Goal: Navigation & Orientation: Find specific page/section

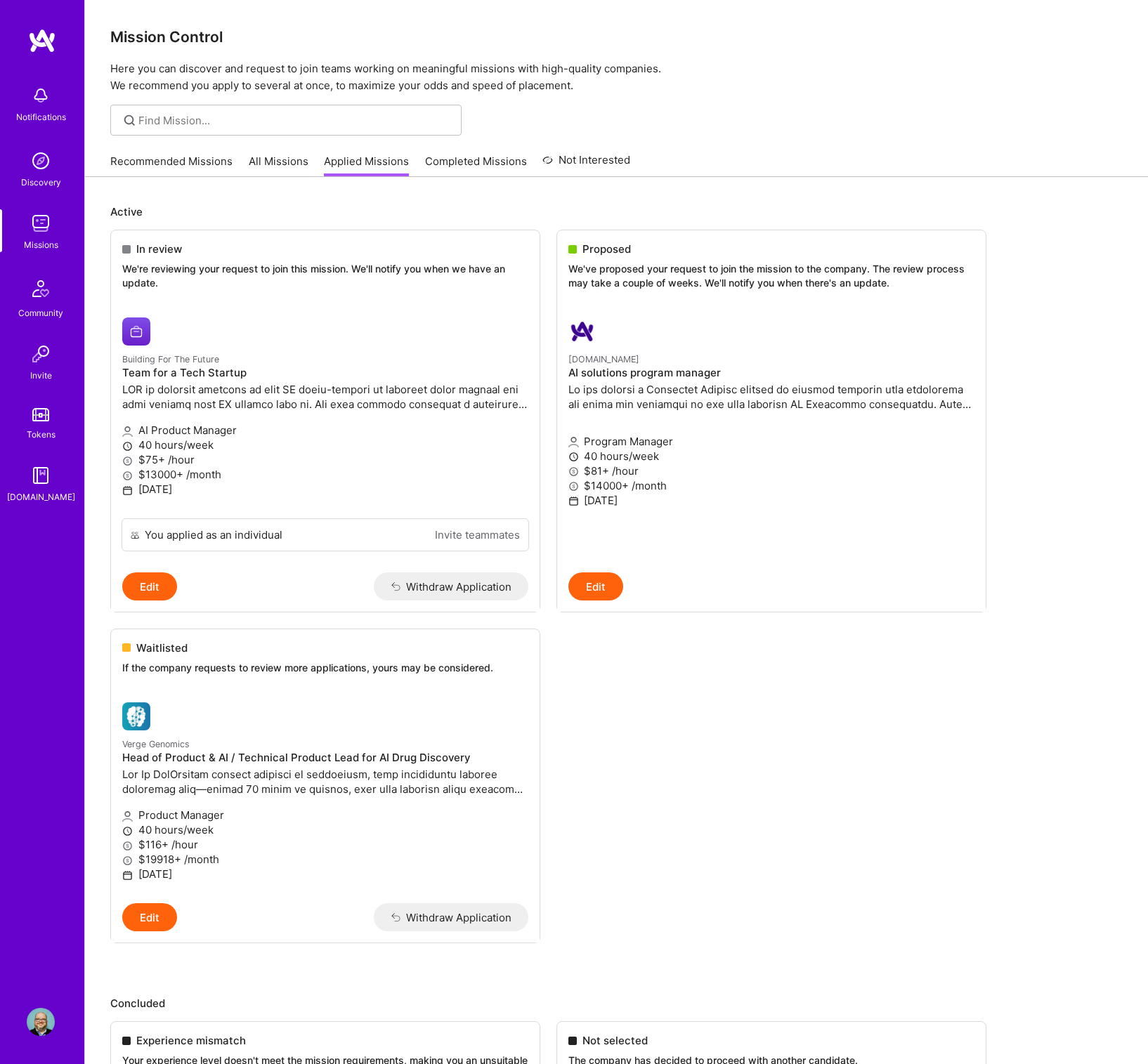
click at [44, 230] on img at bounding box center [41, 223] width 28 height 28
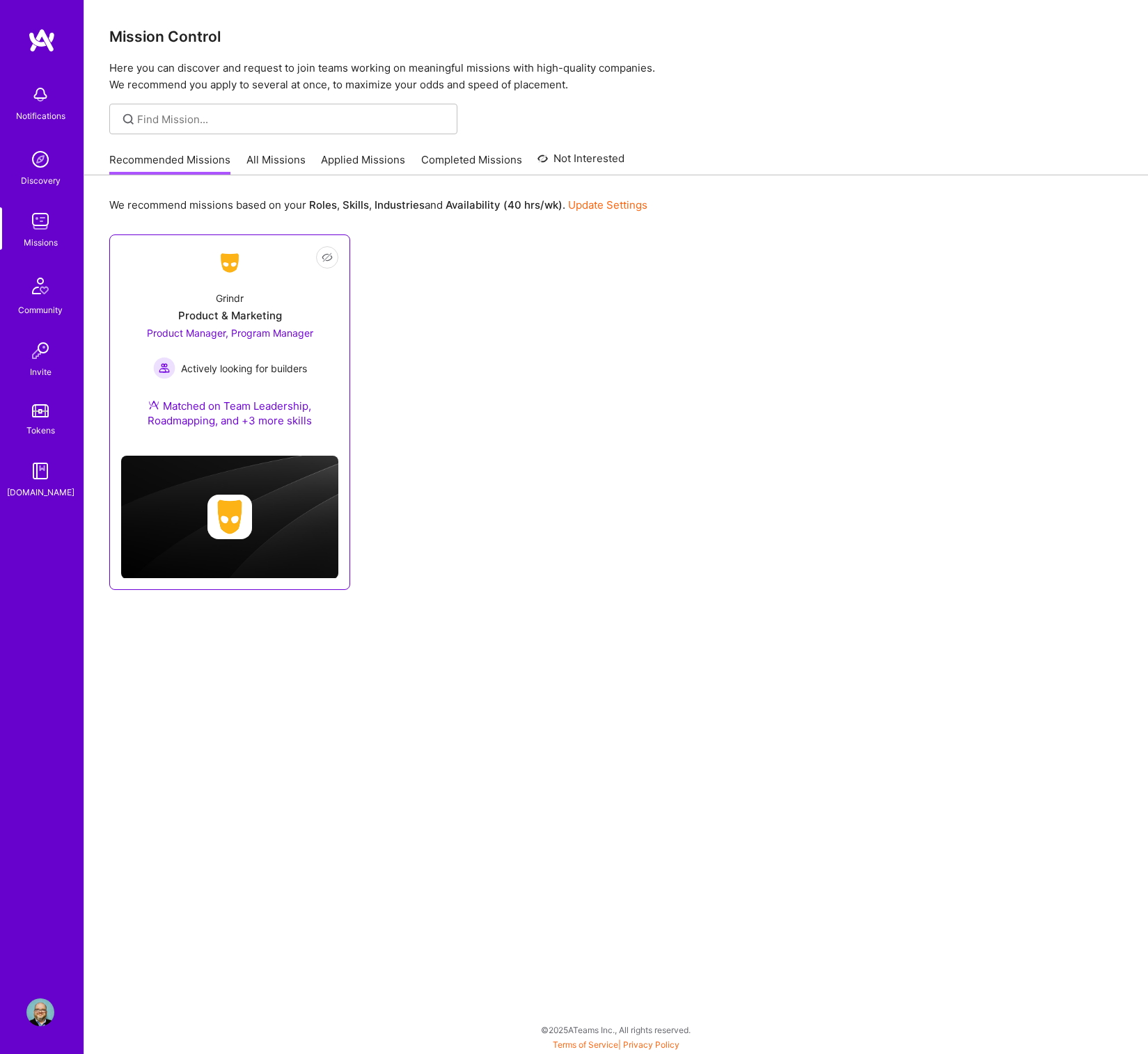
click at [316, 354] on div "Grindr Product & Marketing Product Manager, Program Manager Actively looking fo…" at bounding box center [230, 362] width 217 height 165
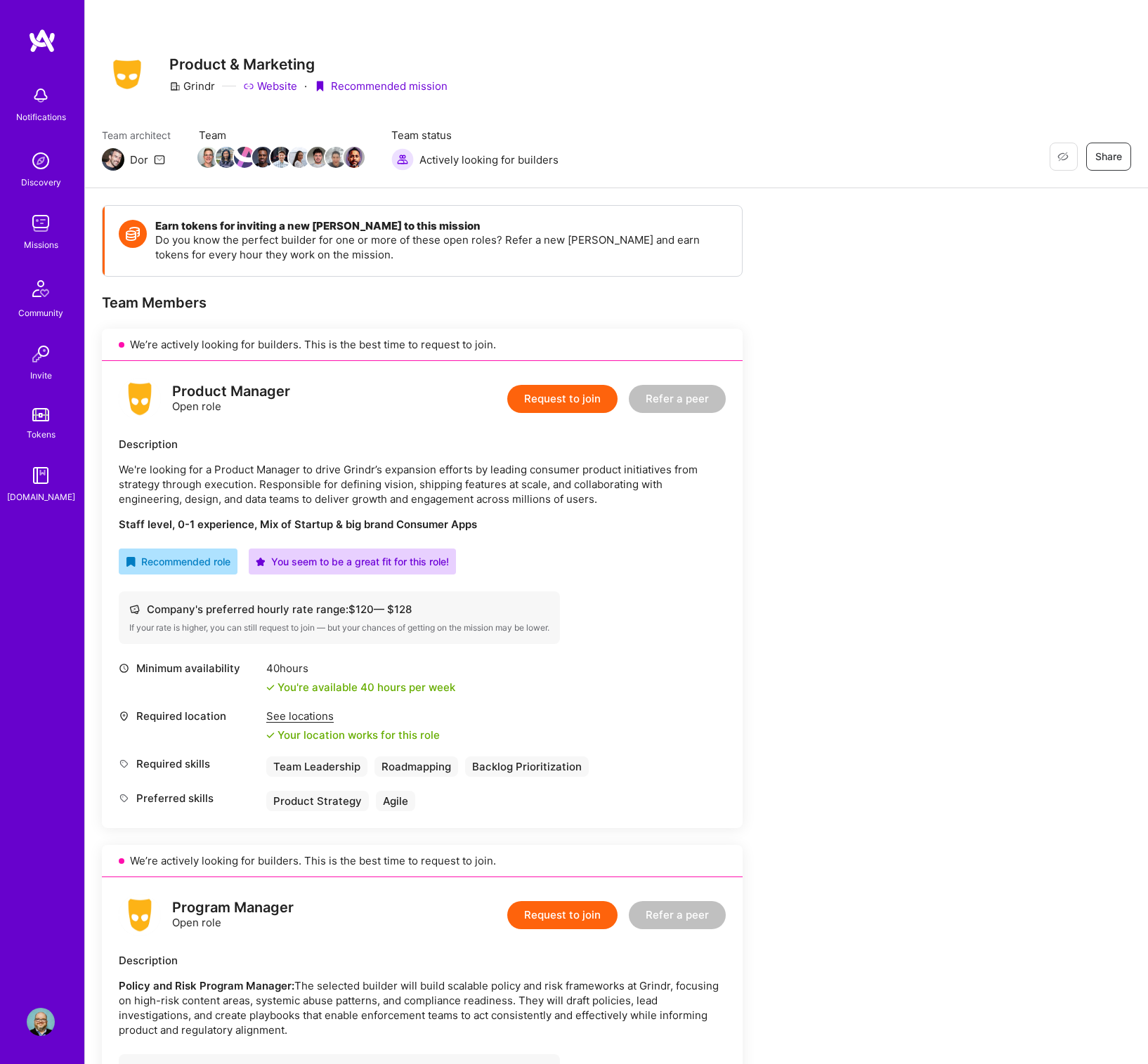
click at [37, 217] on img at bounding box center [41, 223] width 28 height 28
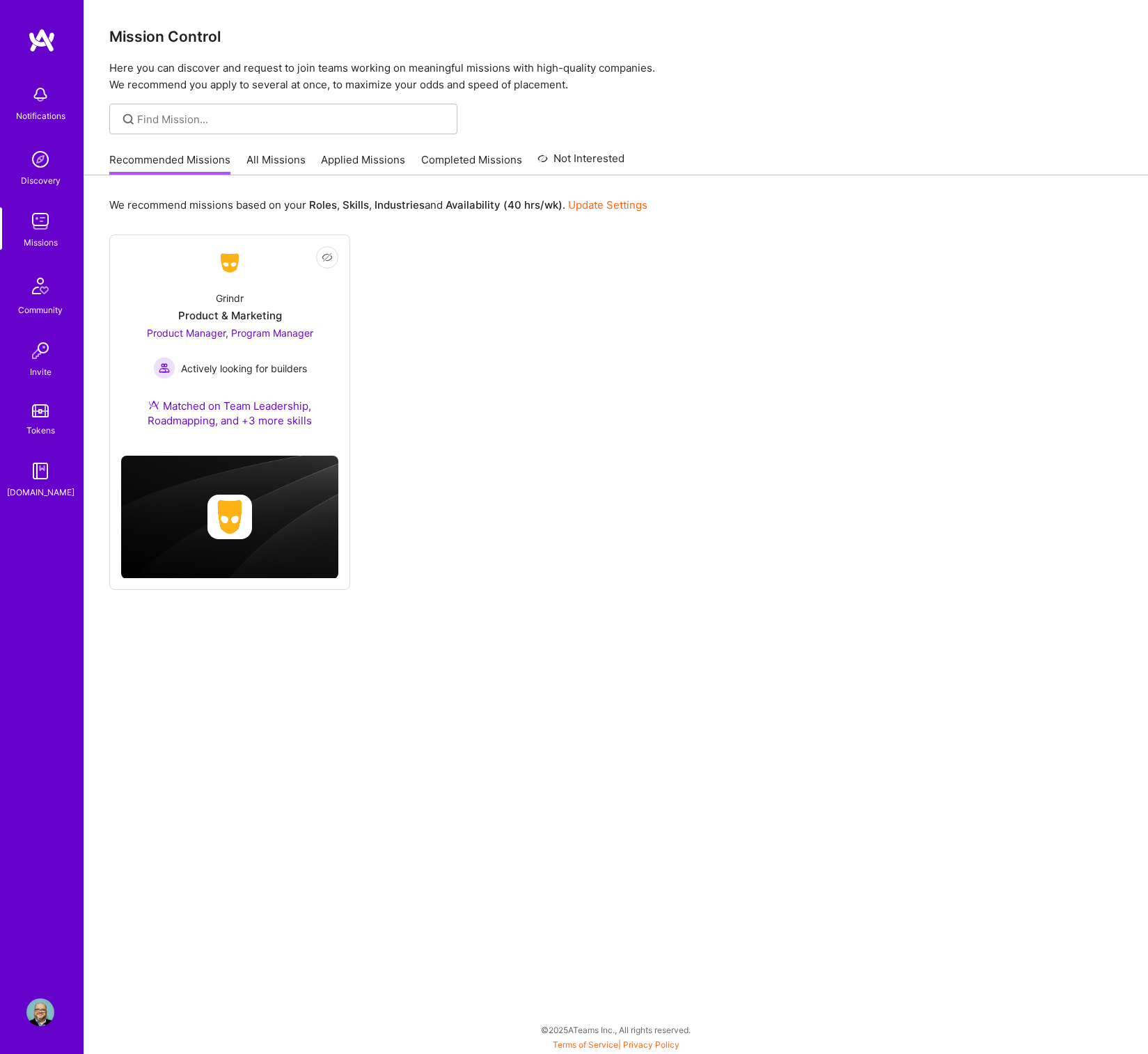
click at [301, 158] on link "All Missions" at bounding box center [276, 164] width 59 height 23
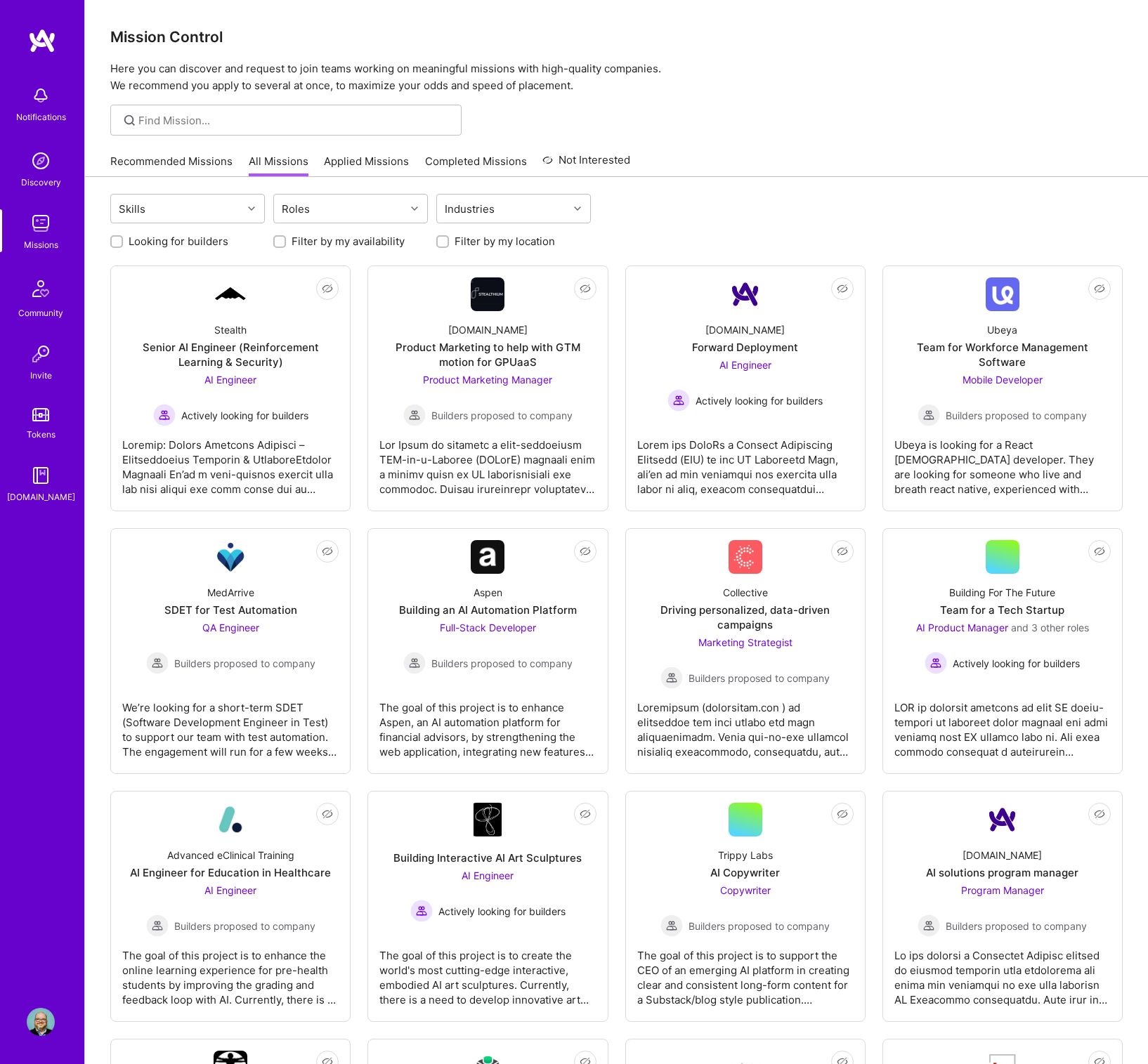
click at [363, 154] on link "Applied Missions" at bounding box center [366, 165] width 85 height 24
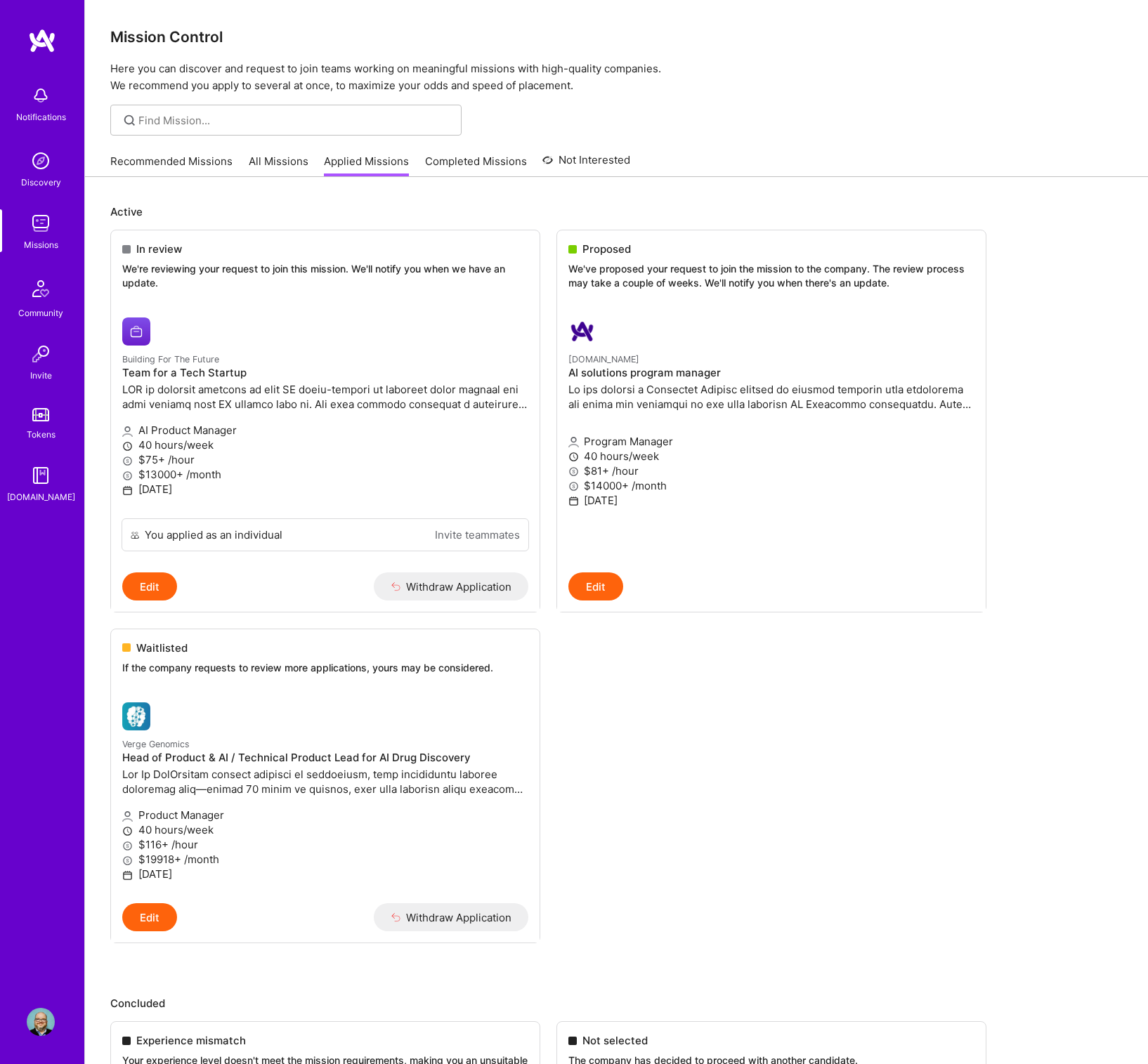
click at [490, 160] on link "Completed Missions" at bounding box center [476, 165] width 102 height 24
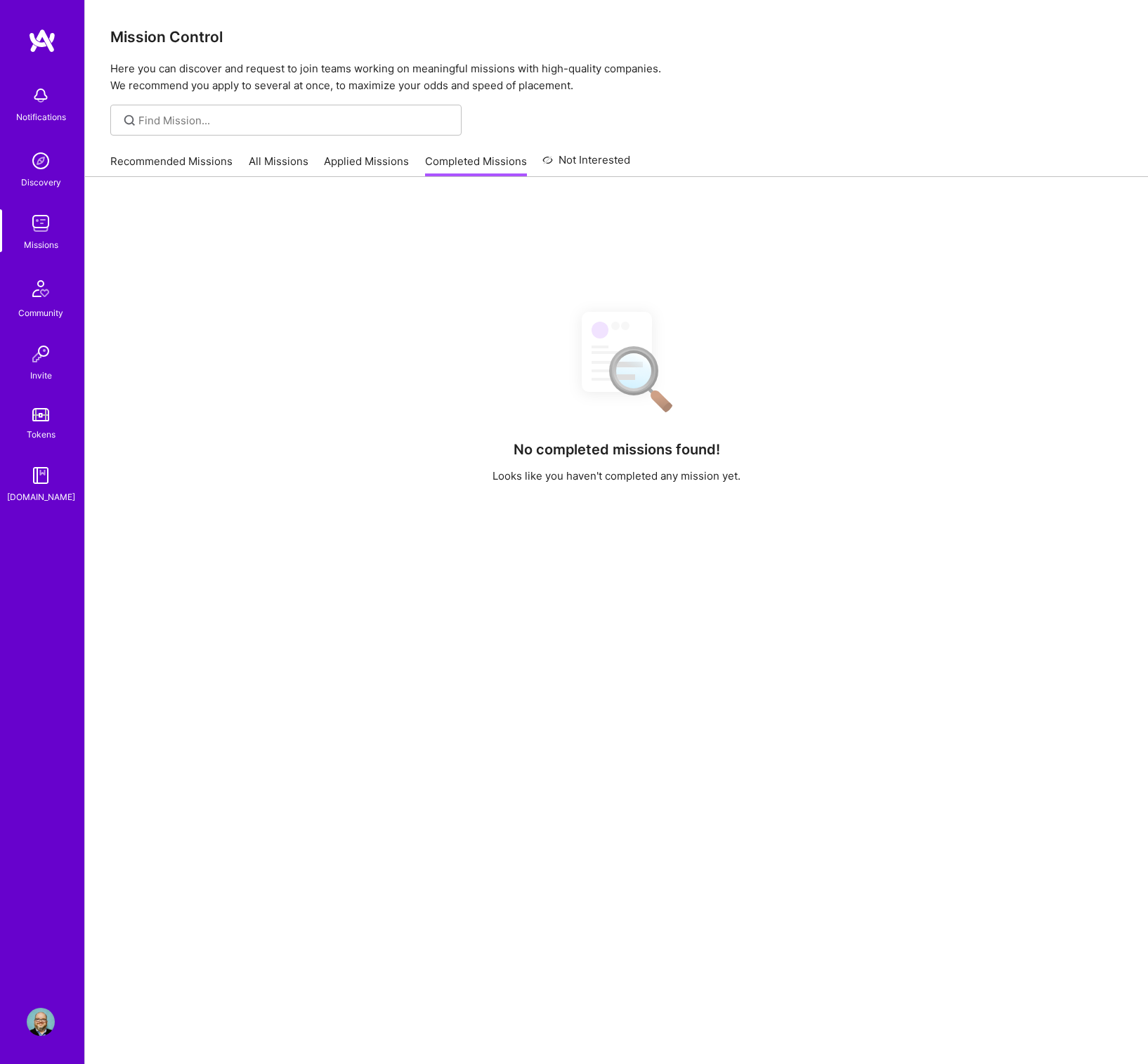
click at [565, 159] on link "Not Interested" at bounding box center [586, 165] width 88 height 25
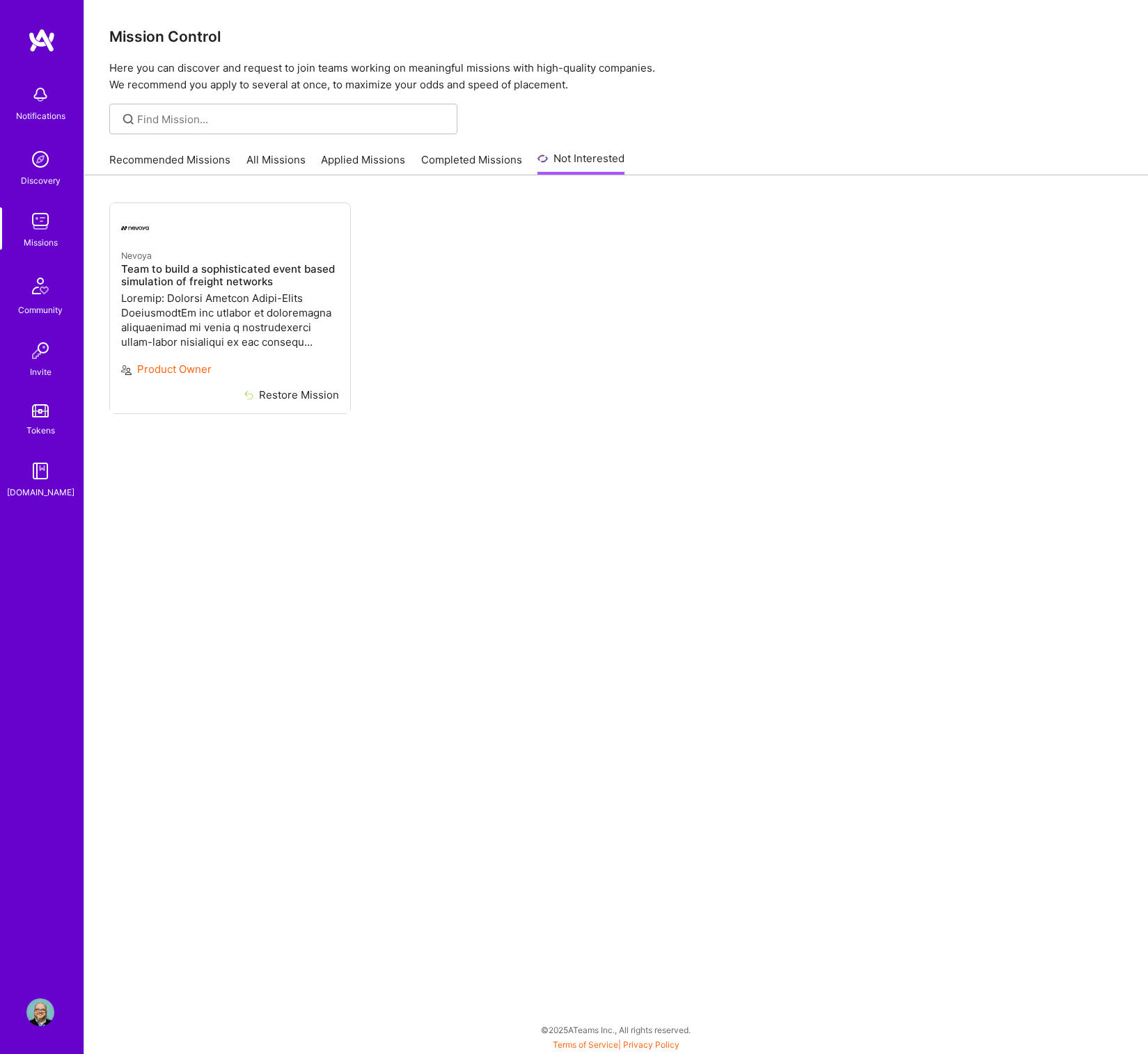
click at [206, 159] on link "Recommended Missions" at bounding box center [170, 164] width 121 height 23
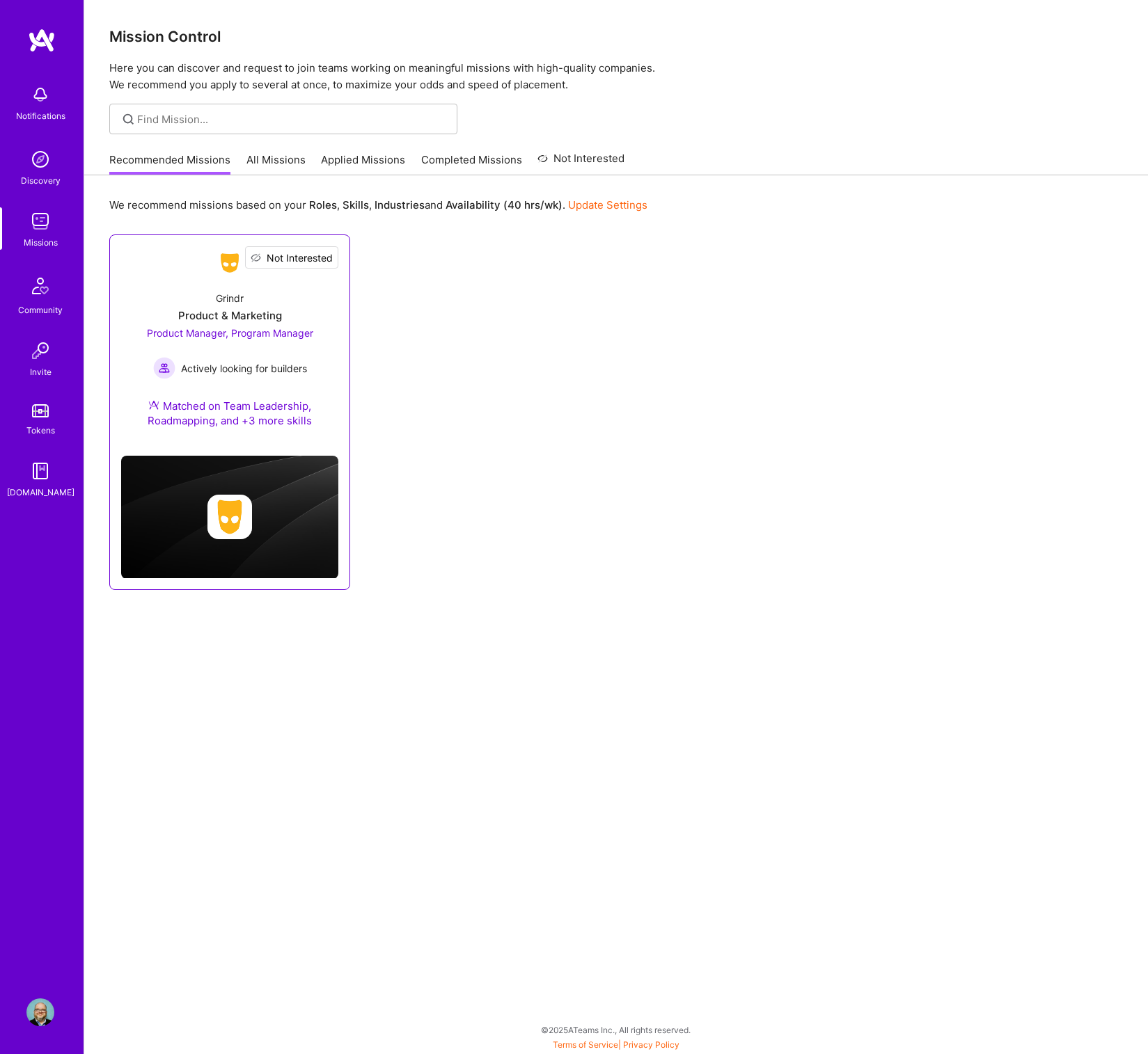
click at [336, 262] on button "Not Interested" at bounding box center [292, 257] width 93 height 23
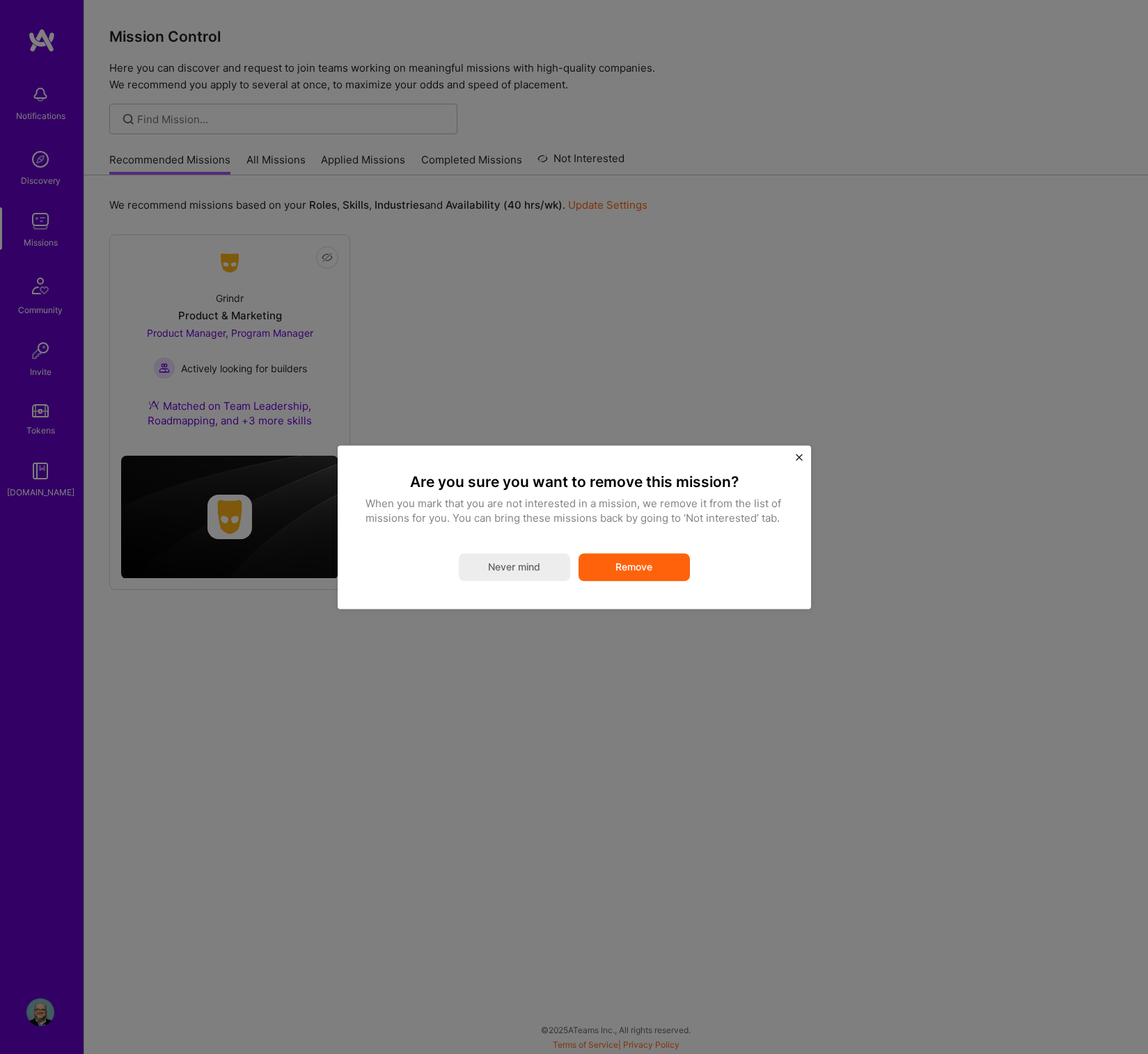
click at [629, 570] on button "Remove" at bounding box center [633, 567] width 111 height 28
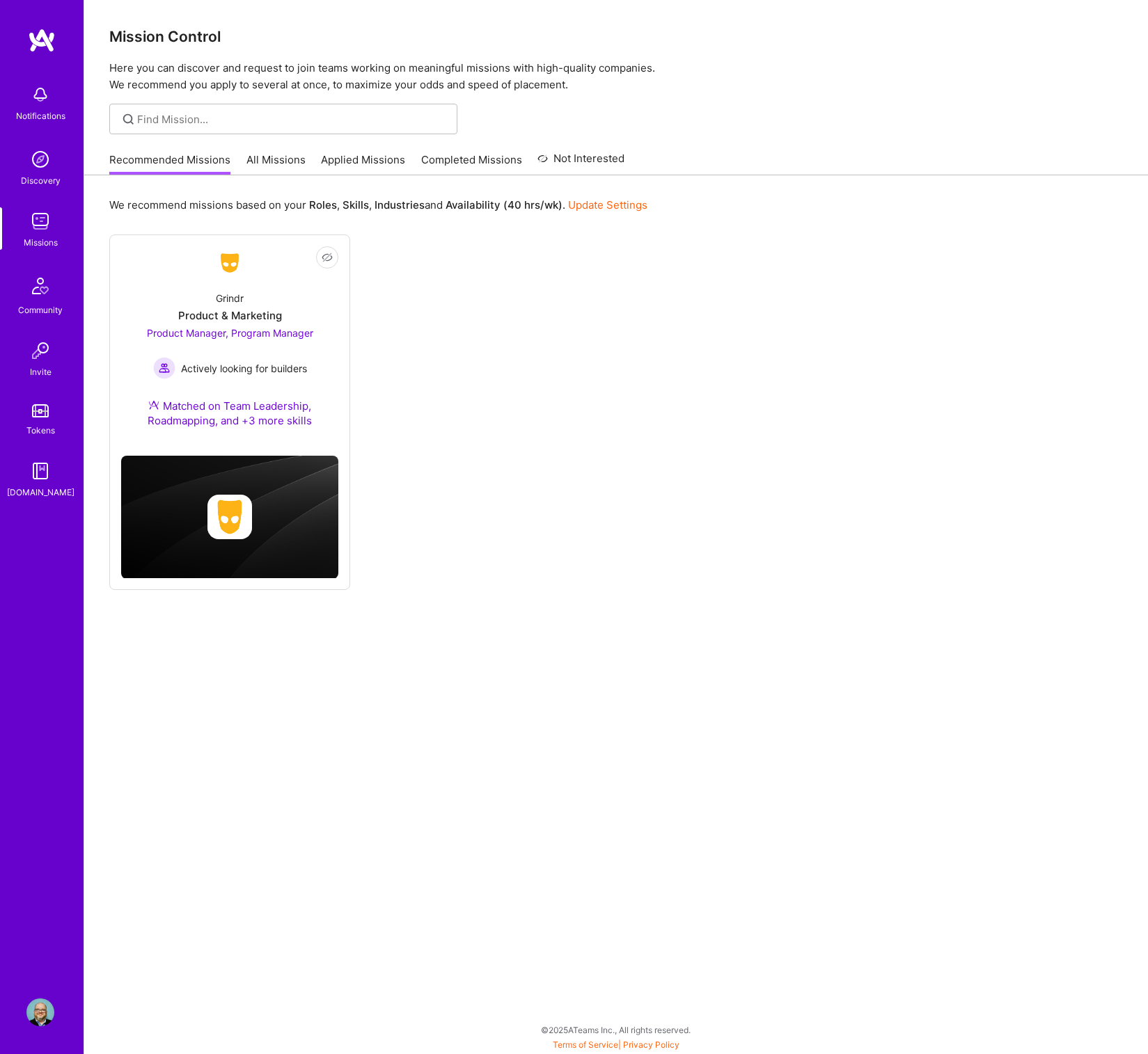
click at [609, 158] on link "Not Interested" at bounding box center [581, 163] width 87 height 25
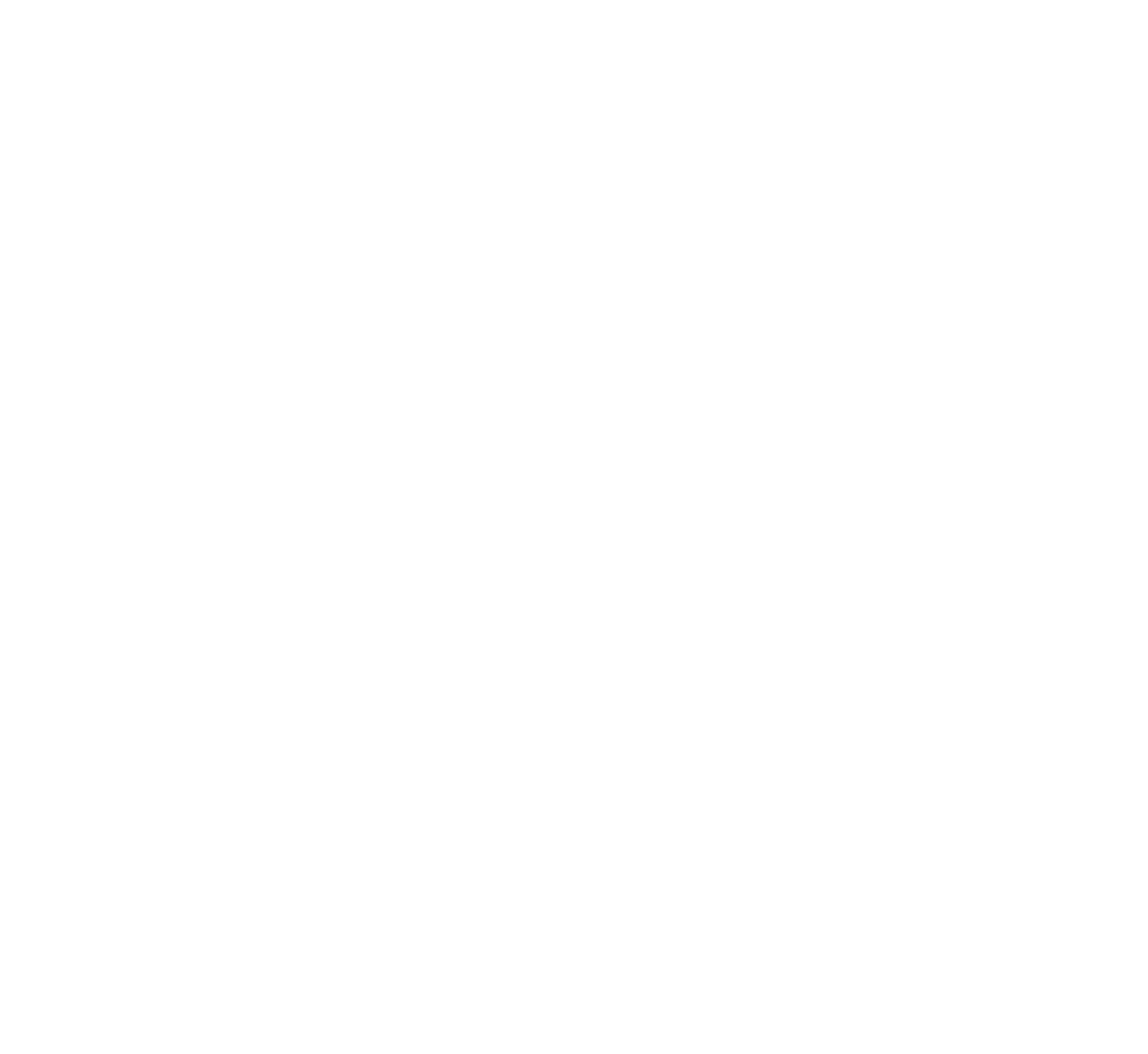
click at [0, 0] on link "Recommended Missions" at bounding box center [0, 0] width 0 height 0
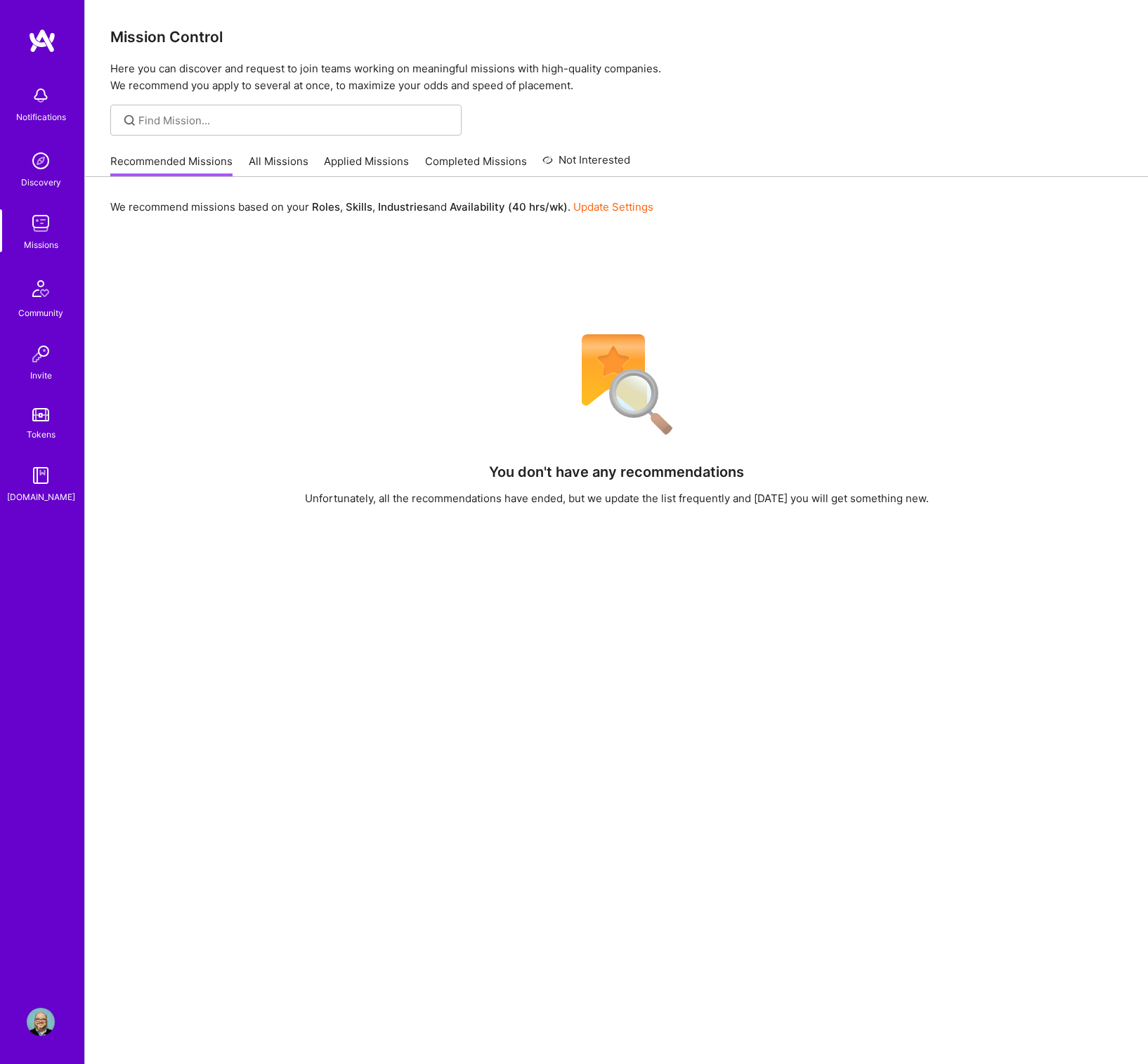
click at [253, 157] on link "All Missions" at bounding box center [278, 165] width 60 height 24
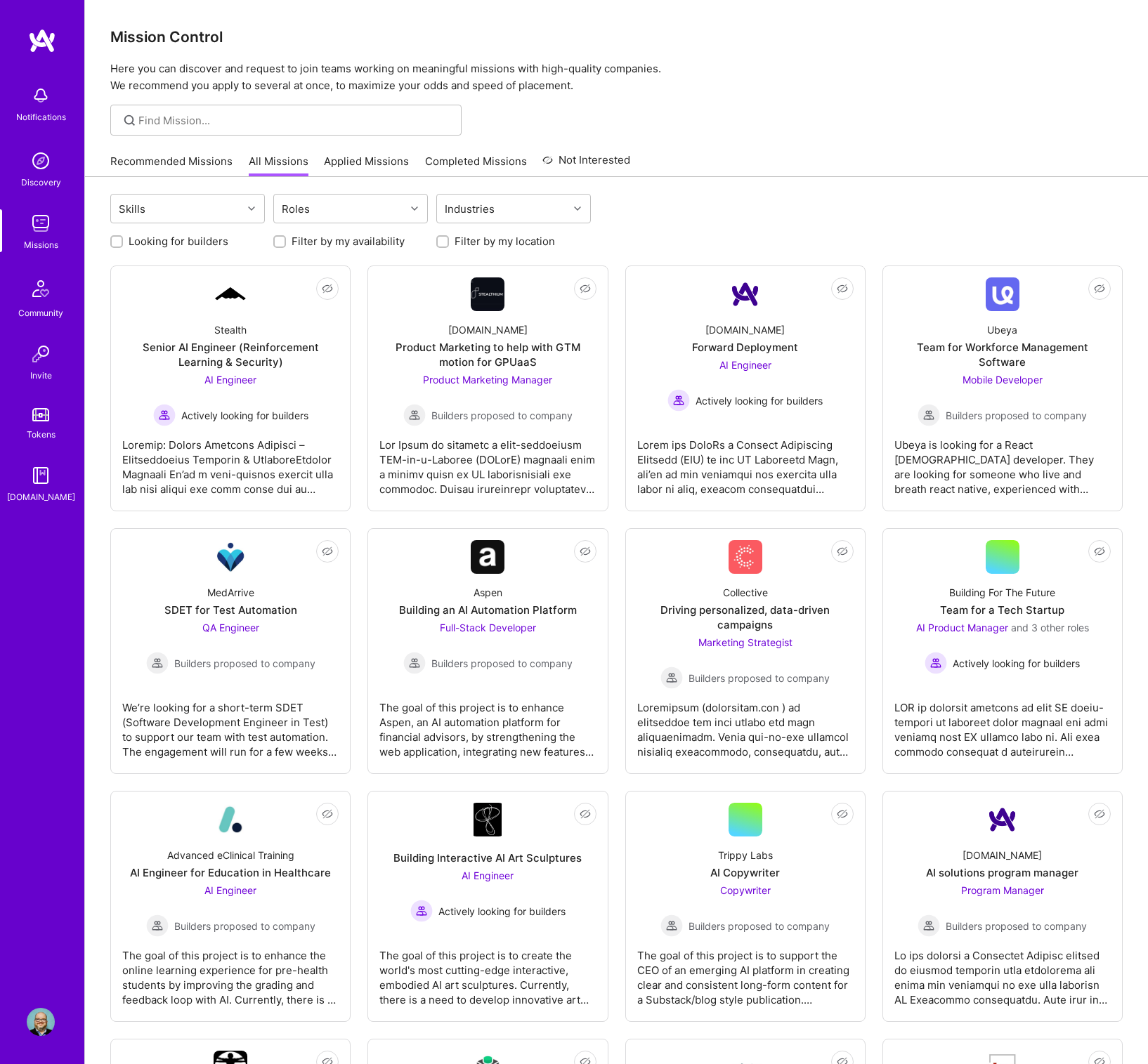
click at [353, 166] on link "Applied Missions" at bounding box center [366, 165] width 85 height 24
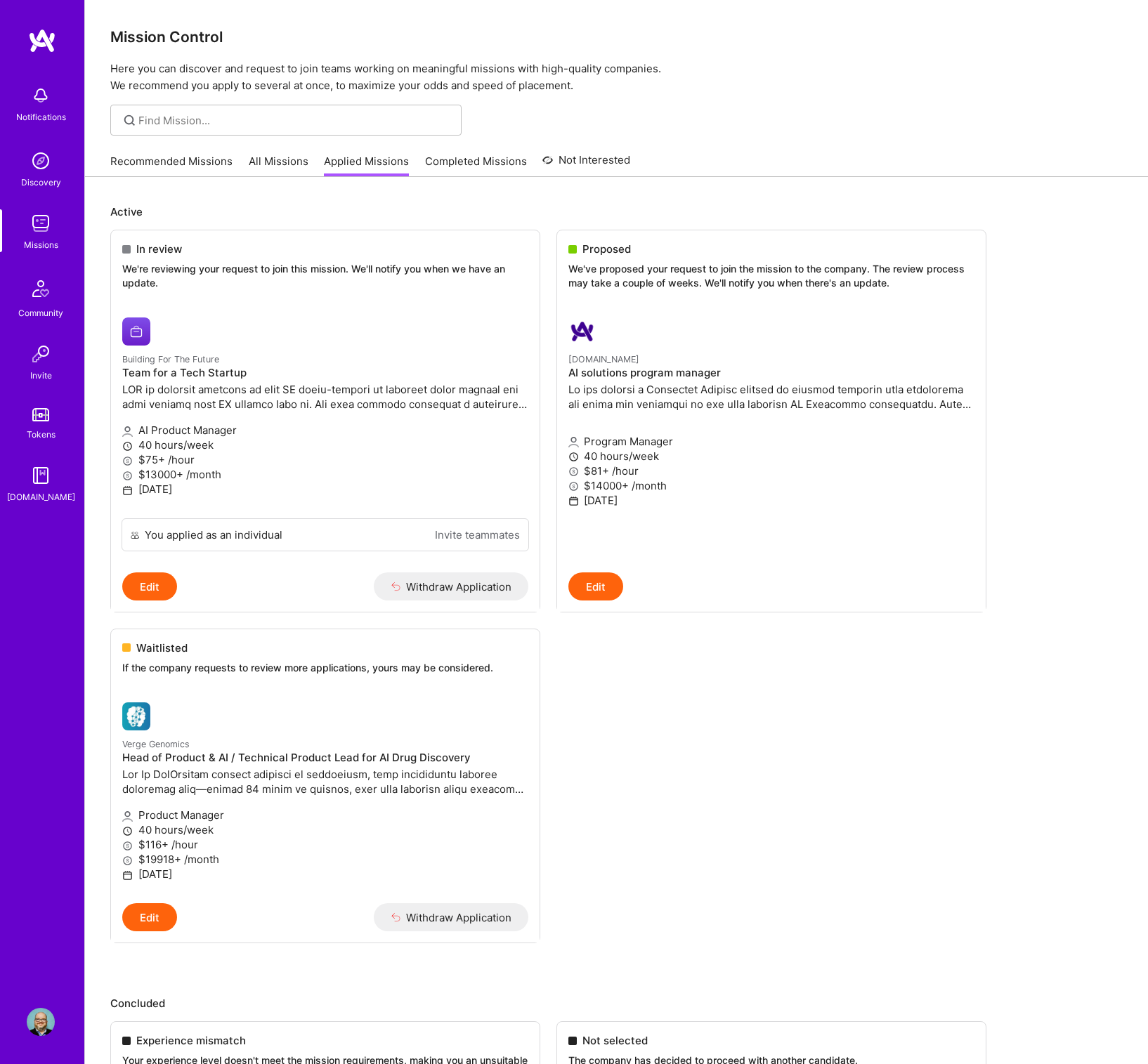
click at [42, 302] on img at bounding box center [40, 288] width 34 height 34
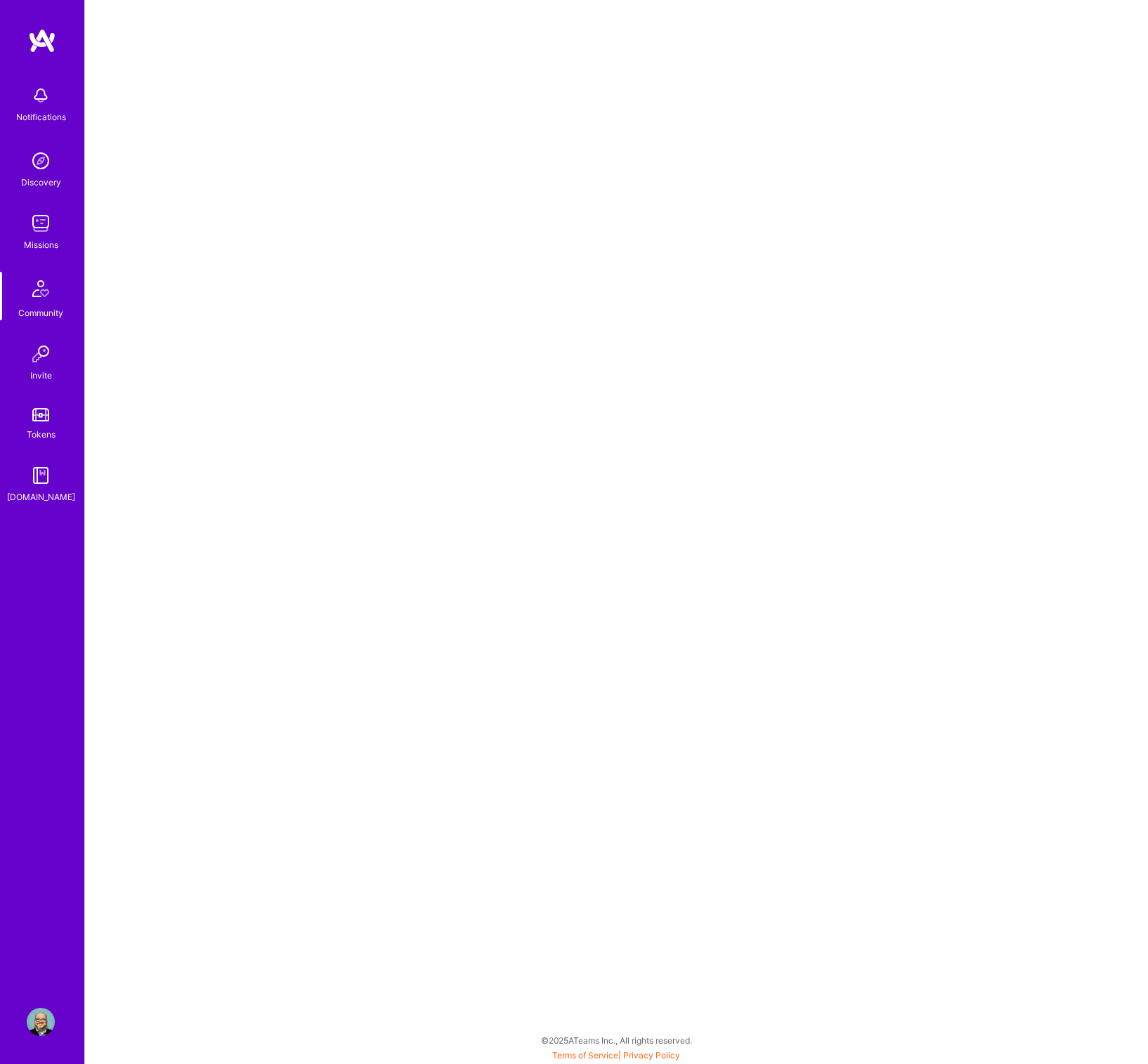
scroll to position [3, 0]
click at [42, 421] on img at bounding box center [41, 414] width 17 height 13
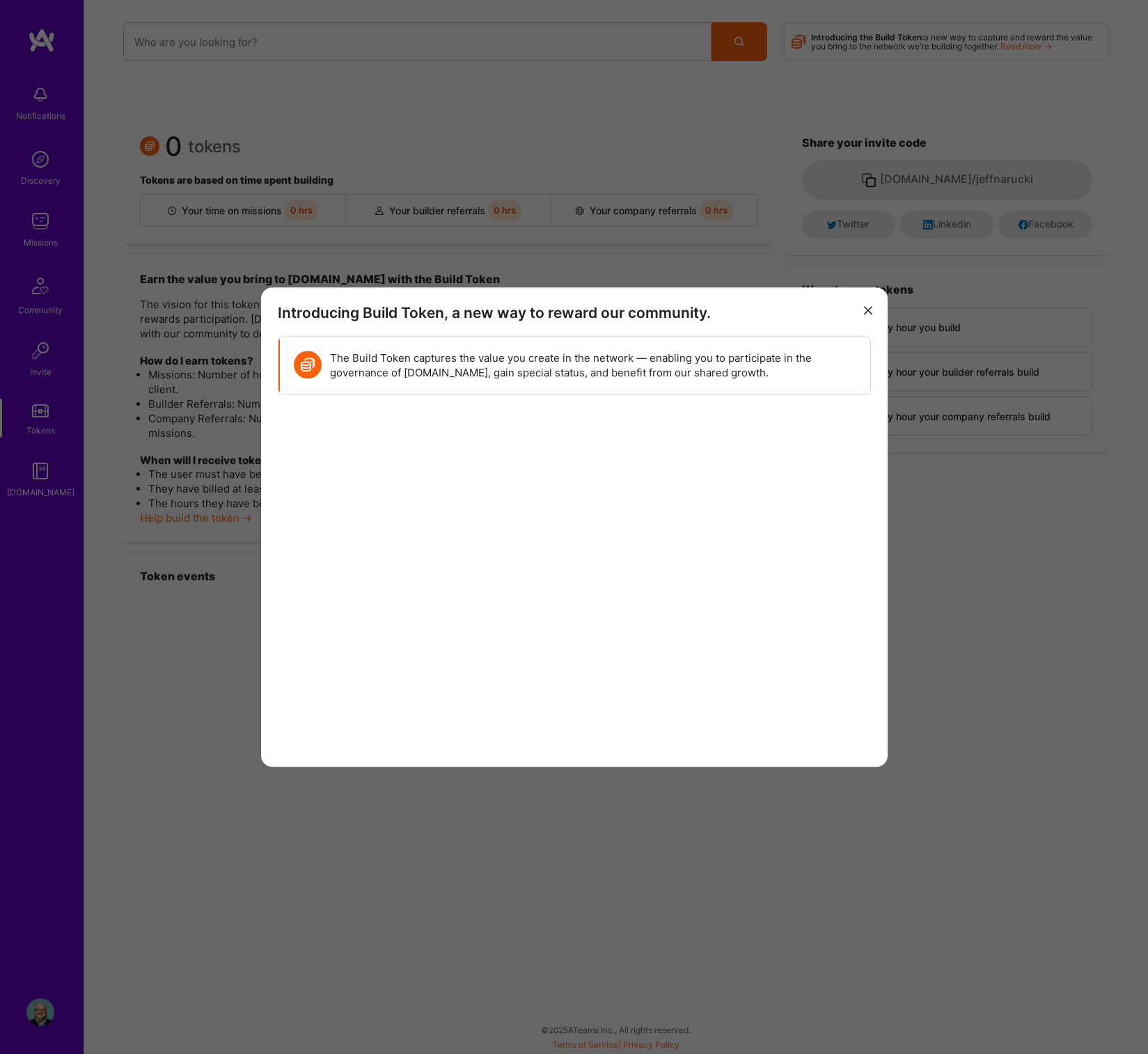
click at [866, 311] on icon "modal" at bounding box center [868, 310] width 9 height 9
